Goal: Information Seeking & Learning: Find specific fact

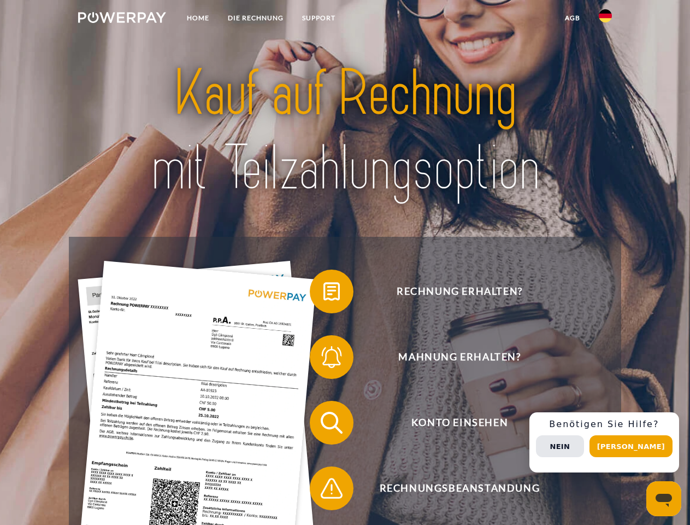
click at [122, 19] on img at bounding box center [122, 17] width 88 height 11
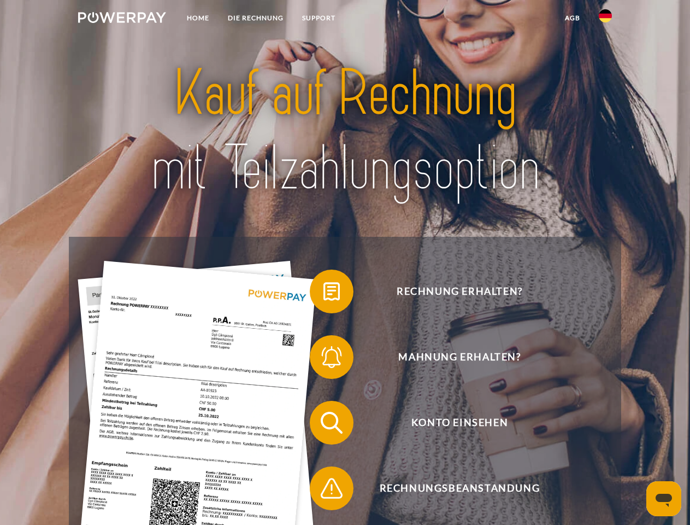
click at [606, 19] on img at bounding box center [605, 15] width 13 height 13
click at [572, 18] on link "agb" at bounding box center [573, 18] width 34 height 20
click at [324, 294] on span at bounding box center [315, 291] width 55 height 55
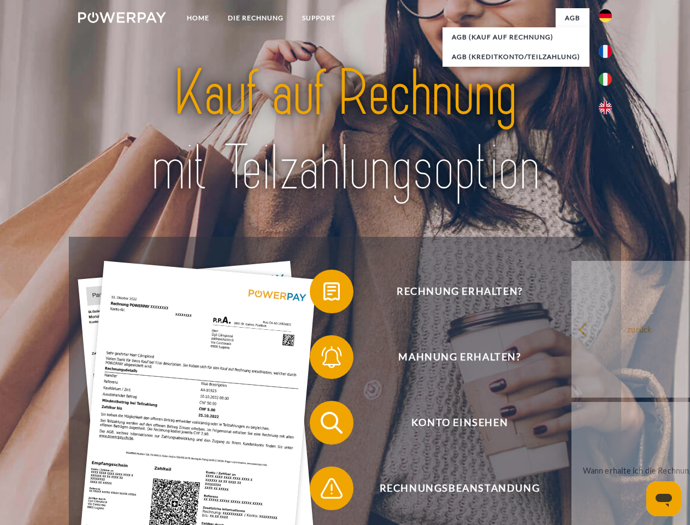
click at [324, 359] on div "Rechnung erhalten? Mahnung erhalten? Konto einsehen" at bounding box center [345, 455] width 552 height 437
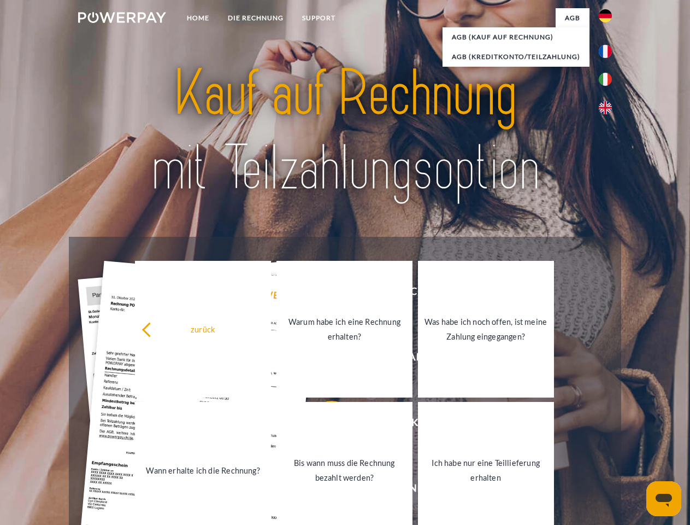
click at [324, 425] on link "Bis wann muss die Rechnung bezahlt werden?" at bounding box center [345, 470] width 136 height 137
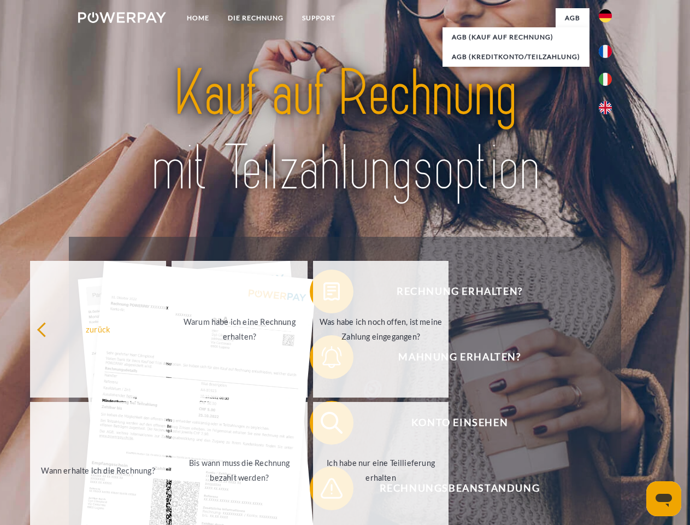
click at [324, 490] on span at bounding box center [315, 488] width 55 height 55
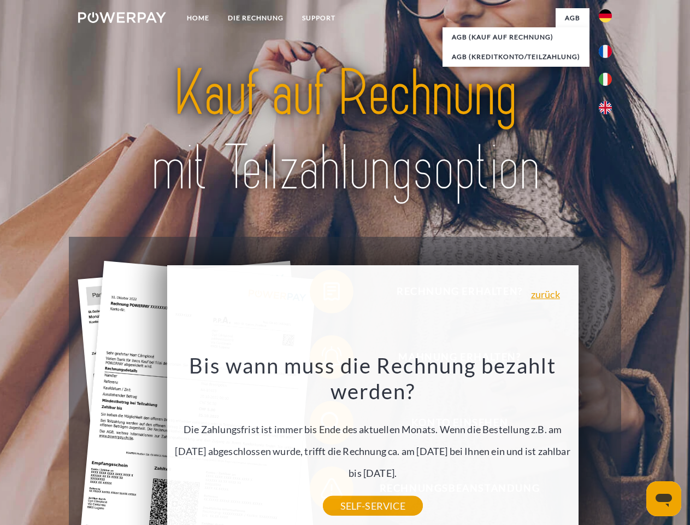
click at [608, 442] on div "Rechnung erhalten? Mahnung erhalten? Konto einsehen" at bounding box center [345, 455] width 552 height 437
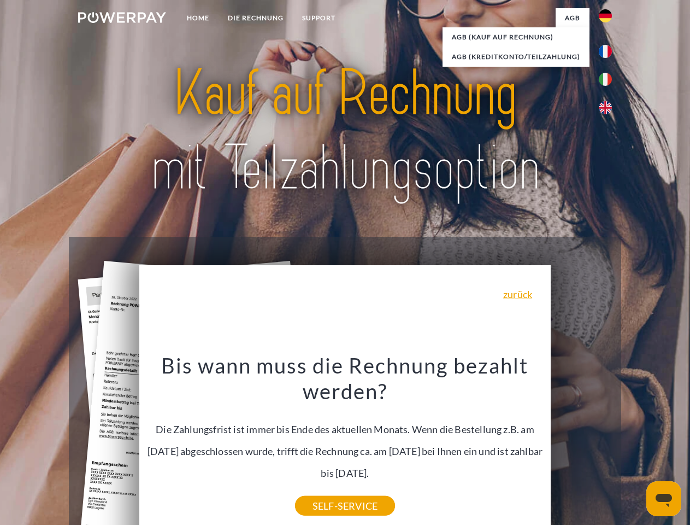
click at [582, 444] on span "Konto einsehen" at bounding box center [460, 423] width 268 height 44
click at [635, 446] on header "Home DIE RECHNUNG SUPPORT" at bounding box center [345, 377] width 690 height 755
